Goal: Task Accomplishment & Management: Manage account settings

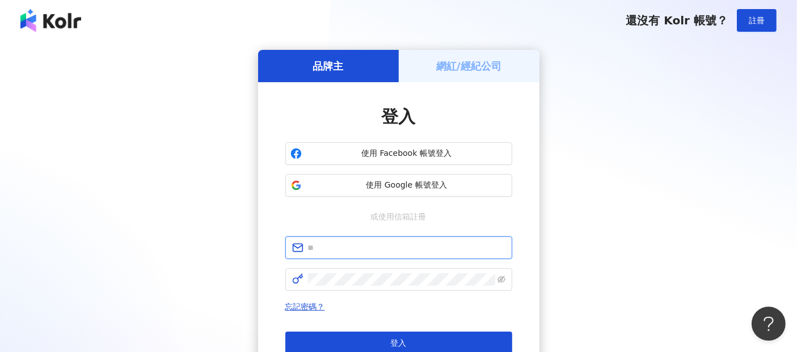
drag, startPoint x: 314, startPoint y: 253, endPoint x: 329, endPoint y: 253, distance: 14.7
click at [314, 253] on input "text" at bounding box center [406, 248] width 197 height 12
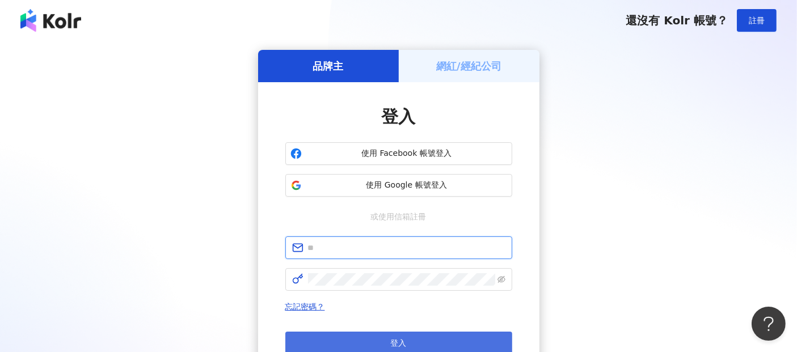
paste input "**********"
type input "**********"
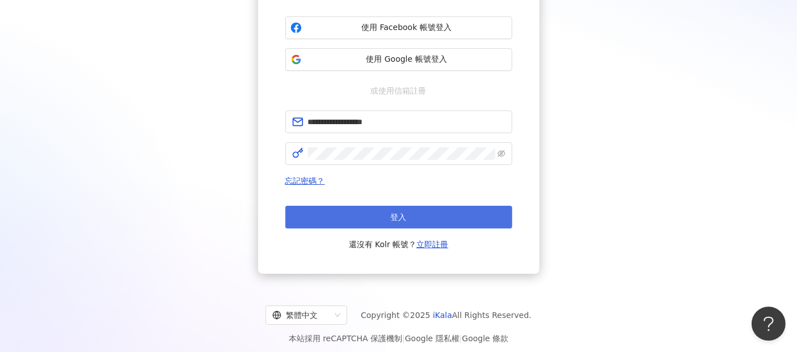
click at [431, 222] on button "登入" at bounding box center [398, 217] width 227 height 23
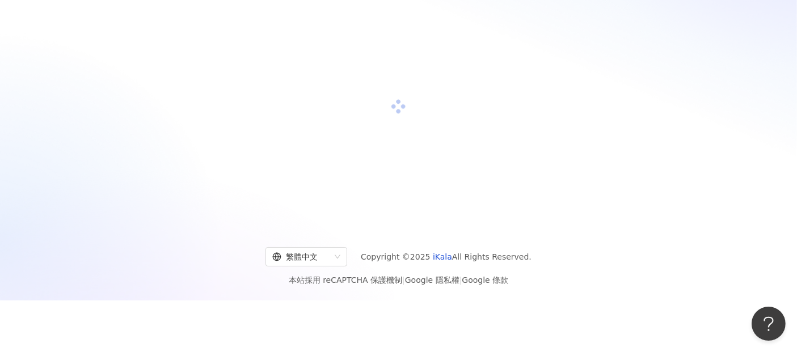
scroll to position [126, 0]
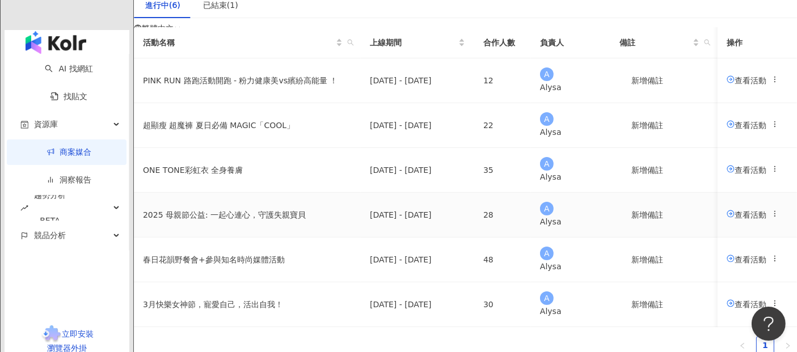
scroll to position [126, 0]
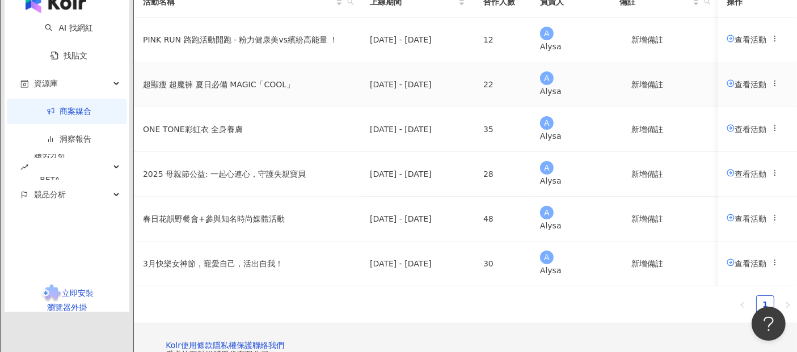
click at [726, 88] on span "查看活動" at bounding box center [746, 83] width 40 height 9
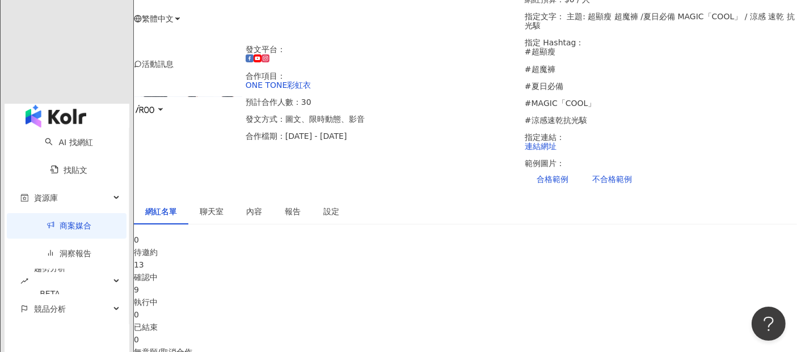
scroll to position [189, 0]
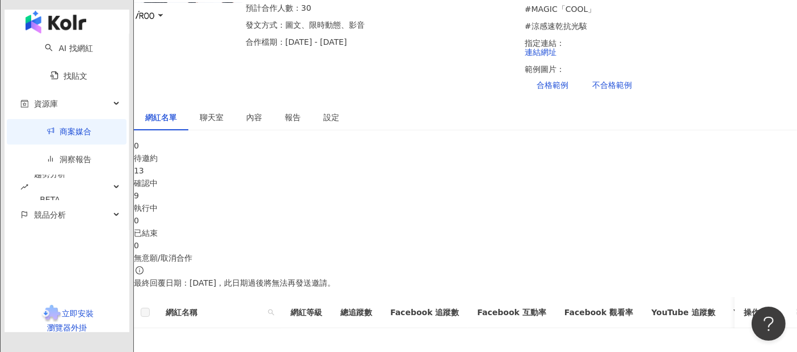
click at [414, 189] on div "9" at bounding box center [465, 195] width 663 height 12
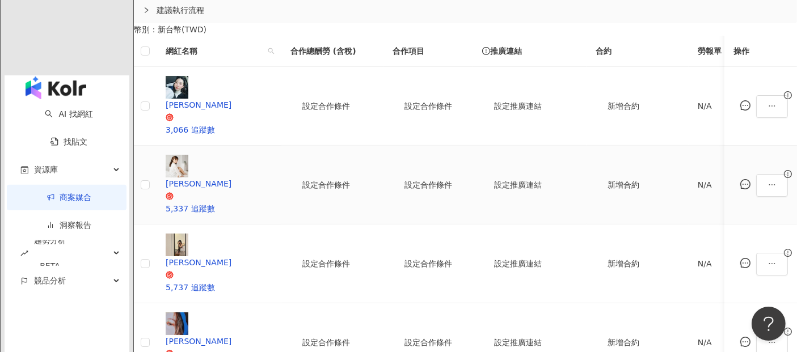
scroll to position [503, 0]
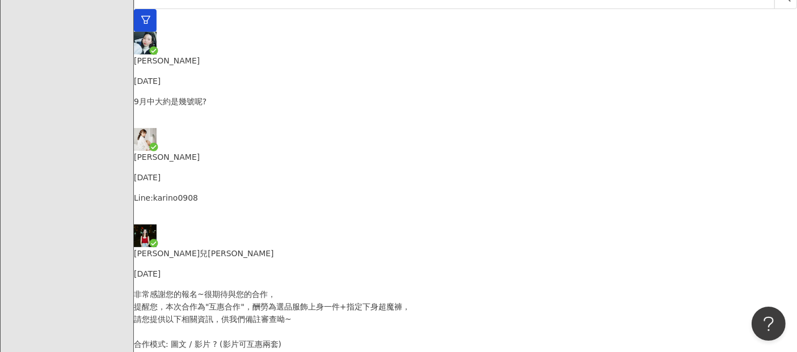
scroll to position [180, 0]
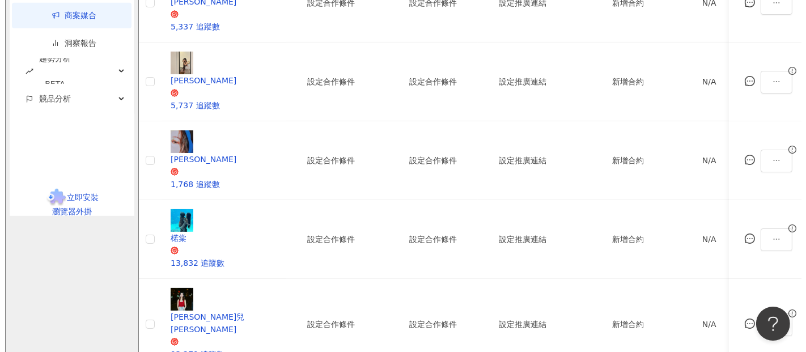
scroll to position [690, 0]
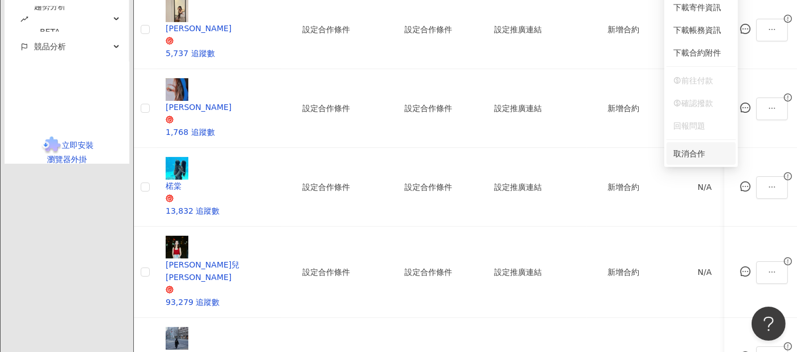
click at [705, 160] on li "取消合作" at bounding box center [700, 153] width 69 height 23
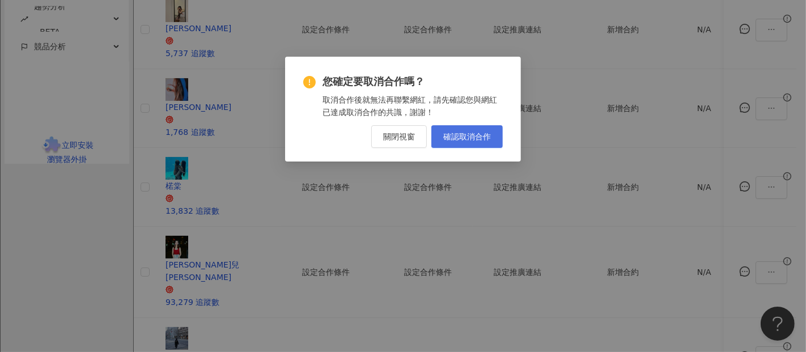
click at [463, 129] on button "確認取消合作" at bounding box center [466, 136] width 71 height 23
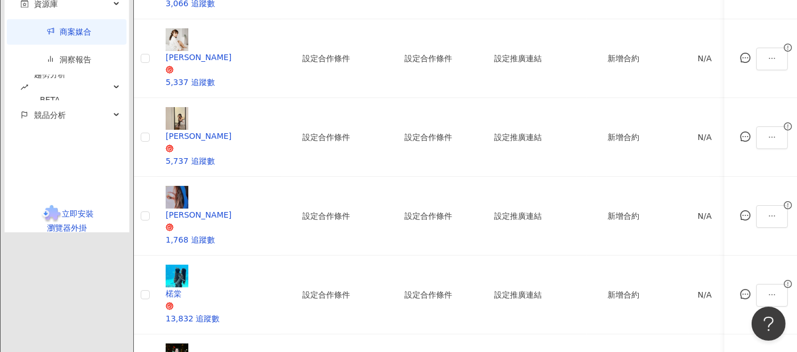
scroll to position [495, 0]
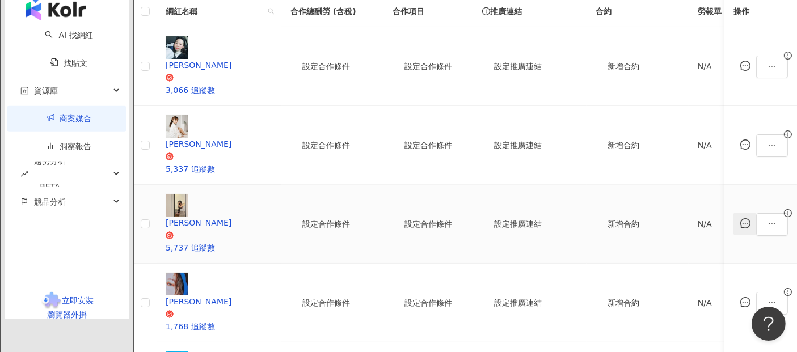
click at [740, 218] on icon "message" at bounding box center [745, 223] width 10 height 10
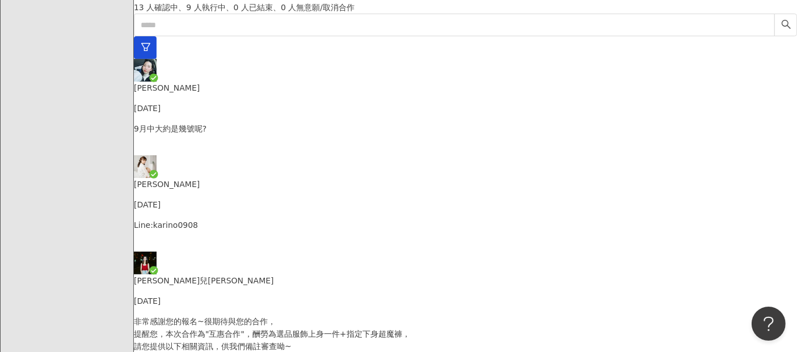
scroll to position [375, 0]
